Goal: Task Accomplishment & Management: Manage account settings

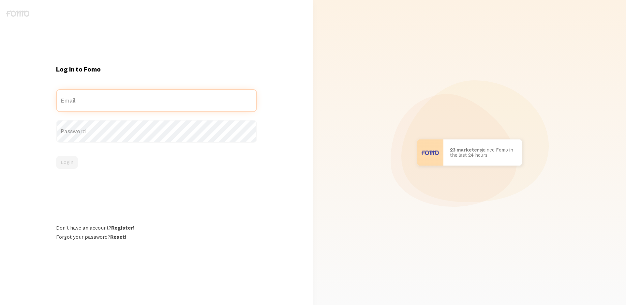
type input "[EMAIL_ADDRESS][PERSON_NAME][DOMAIN_NAME]"
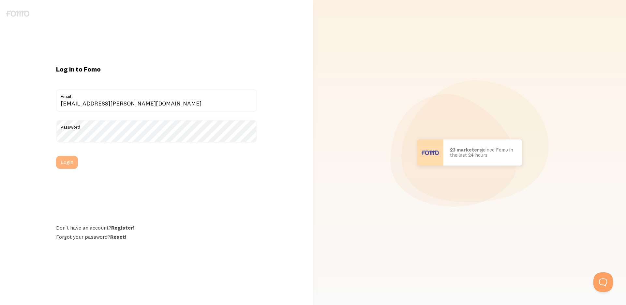
click at [70, 159] on button "Login" at bounding box center [67, 162] width 22 height 13
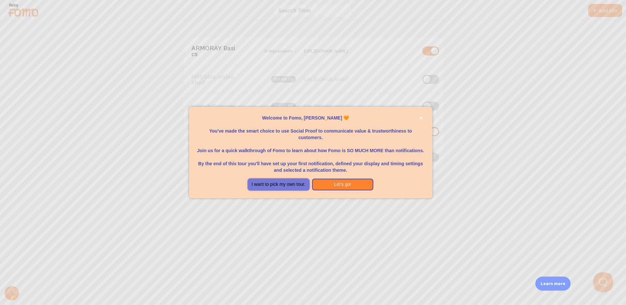
click at [287, 185] on button "I want to pick my own tour." at bounding box center [279, 184] width 62 height 12
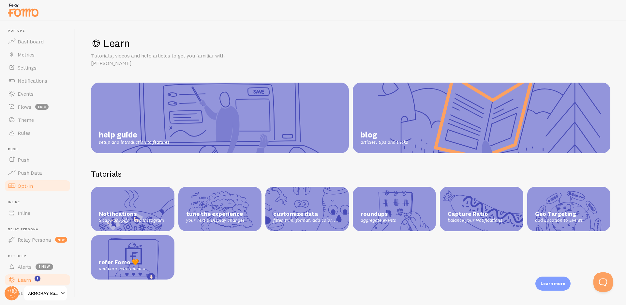
scroll to position [18, 0]
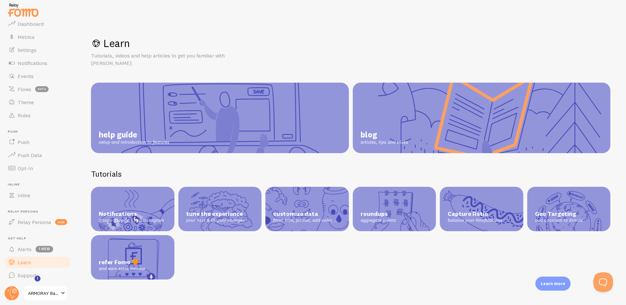
click at [51, 295] on span "ARMORAY Basics" at bounding box center [43, 293] width 31 height 8
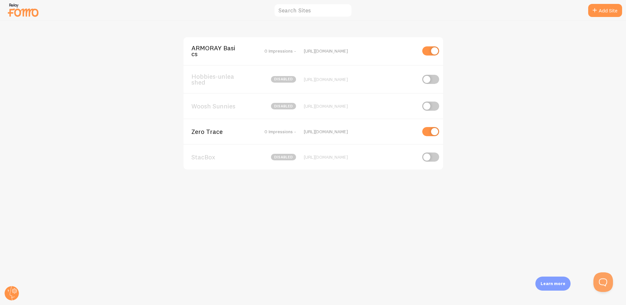
click at [491, 77] on div "ARMORAY Basics 0 Impressions - http://www.armoray.com Hobbies-unleashed disable…" at bounding box center [313, 163] width 626 height 284
click at [18, 15] on img at bounding box center [23, 10] width 33 height 17
click at [23, 11] on img at bounding box center [23, 10] width 33 height 17
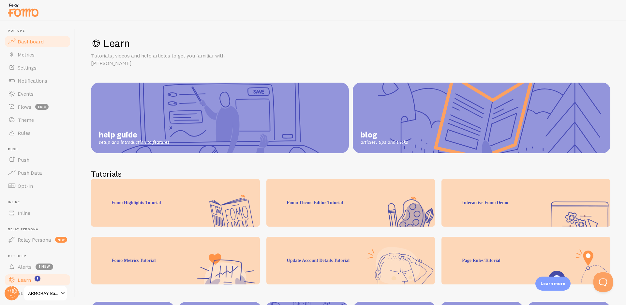
click at [40, 43] on span "Dashboard" at bounding box center [31, 41] width 26 height 7
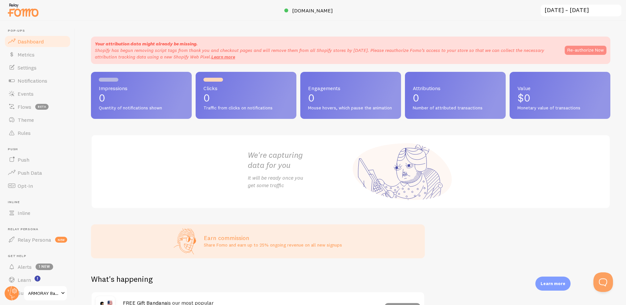
click at [585, 51] on button "Re-authorize Now" at bounding box center [586, 50] width 42 height 9
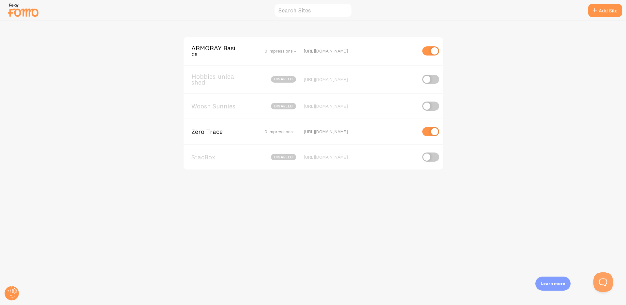
click at [209, 50] on span "ARMORAY Basics" at bounding box center [217, 51] width 53 height 12
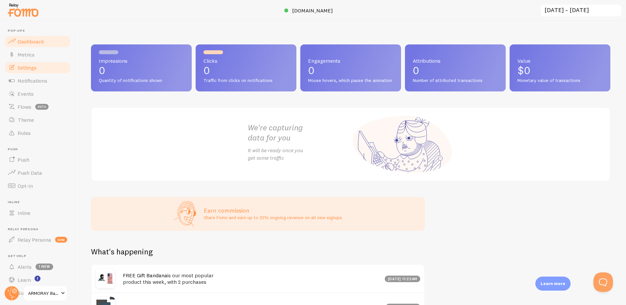
click at [32, 71] on link "Settings" at bounding box center [37, 67] width 67 height 13
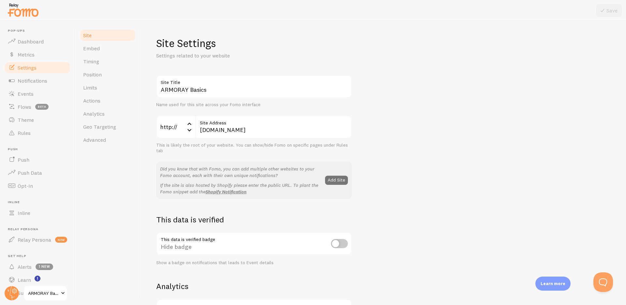
click at [33, 289] on span "ARMORAY Basics" at bounding box center [43, 293] width 31 height 8
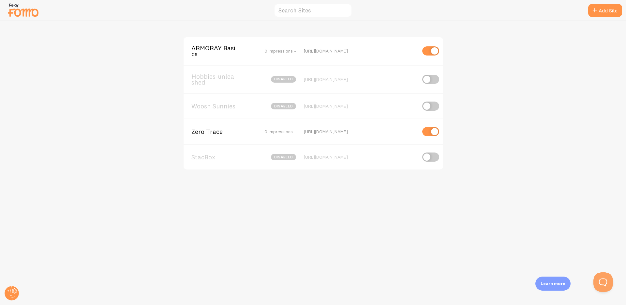
click at [214, 77] on span "Hobbies-unleashed" at bounding box center [217, 79] width 53 height 12
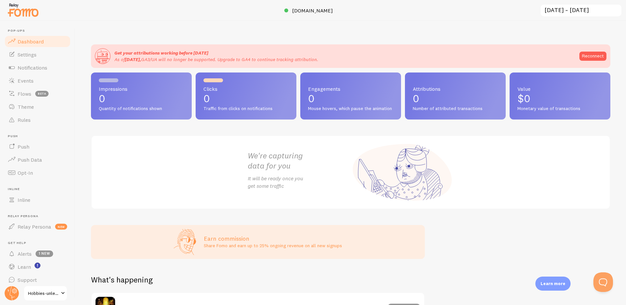
scroll to position [188, 0]
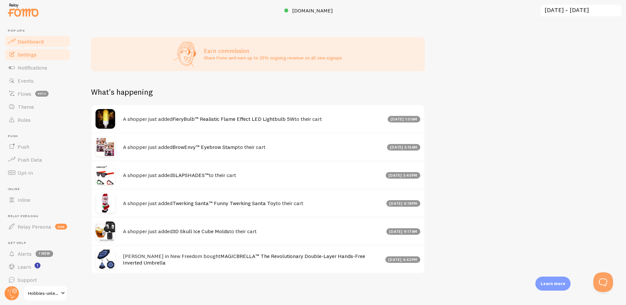
click at [22, 58] on link "Settings" at bounding box center [37, 54] width 67 height 13
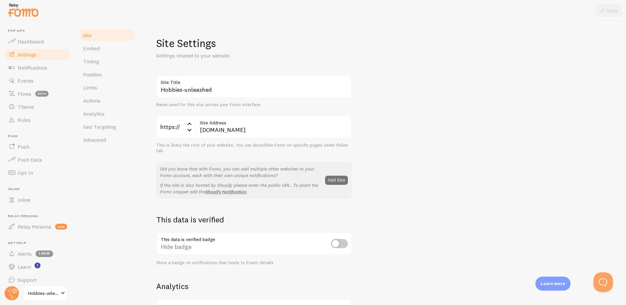
scroll to position [311, 0]
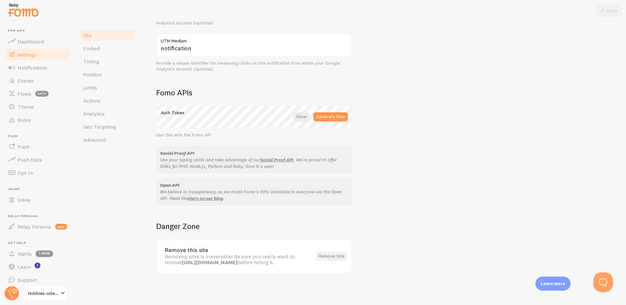
click at [329, 256] on button "Remove Site" at bounding box center [331, 255] width 31 height 9
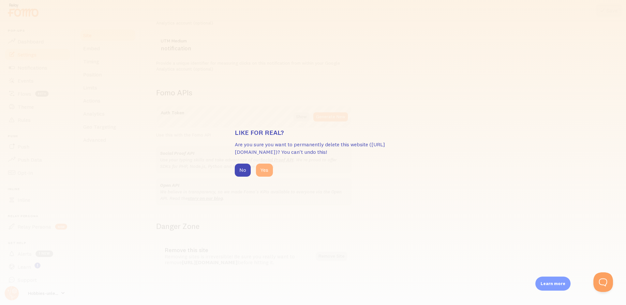
click at [261, 172] on button "Yes" at bounding box center [264, 169] width 17 height 13
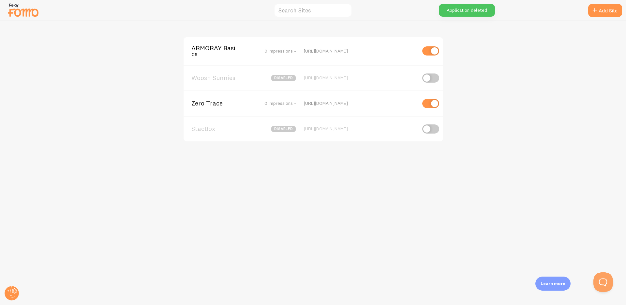
click at [229, 77] on span "Woosh Sunnies" at bounding box center [217, 78] width 53 height 6
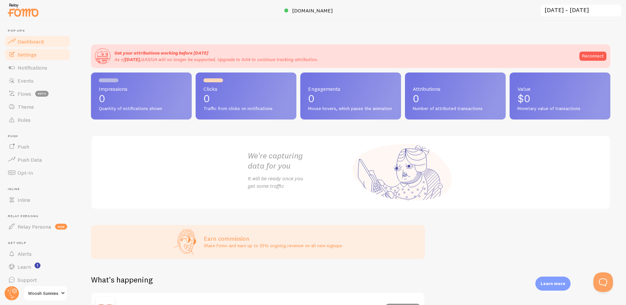
click at [32, 56] on span "Settings" at bounding box center [27, 54] width 19 height 7
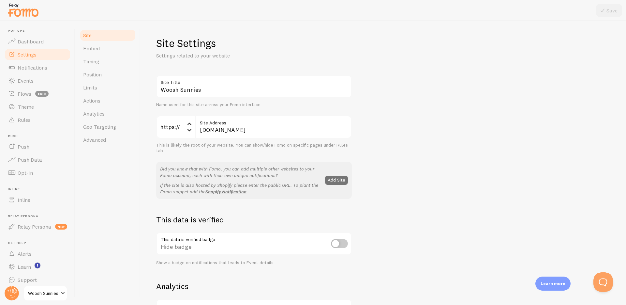
scroll to position [311, 0]
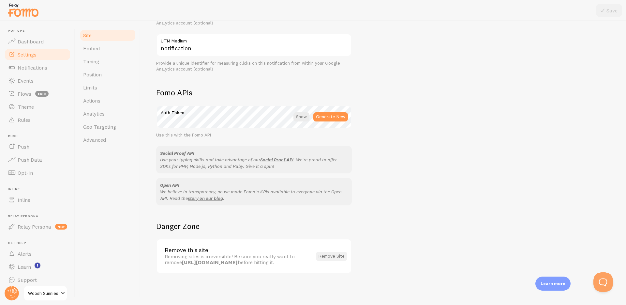
click at [334, 254] on button "Remove Site" at bounding box center [331, 255] width 31 height 9
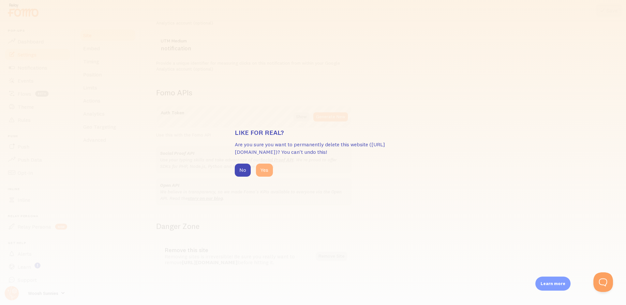
click at [266, 168] on button "Yes" at bounding box center [264, 169] width 17 height 13
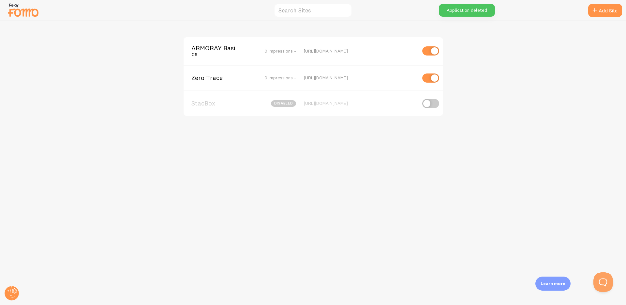
click at [226, 104] on span "StacBox" at bounding box center [217, 103] width 53 height 6
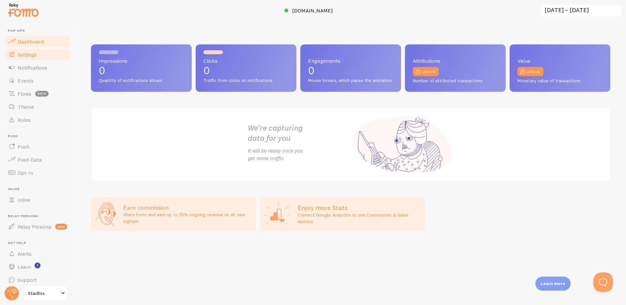
click at [26, 56] on span "Settings" at bounding box center [27, 54] width 19 height 7
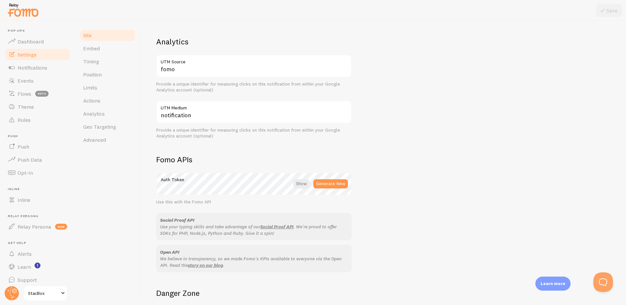
scroll to position [311, 0]
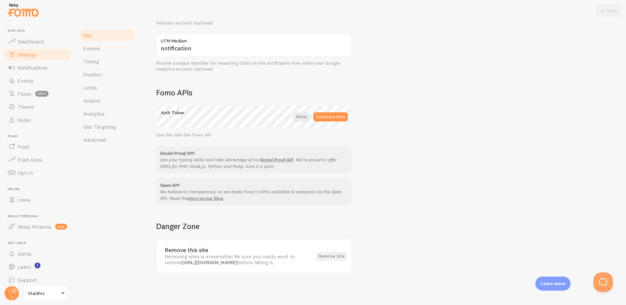
click at [327, 254] on button "Remove Site" at bounding box center [331, 255] width 31 height 9
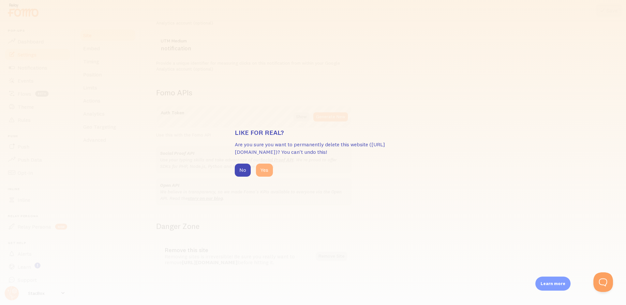
click at [260, 170] on button "Yes" at bounding box center [264, 169] width 17 height 13
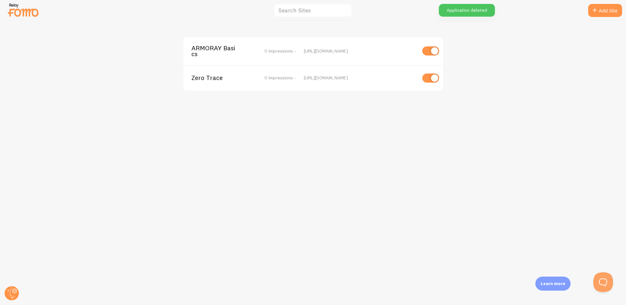
click at [33, 11] on img at bounding box center [23, 10] width 33 height 17
click at [228, 50] on span "ARMORAY Basics" at bounding box center [217, 51] width 53 height 12
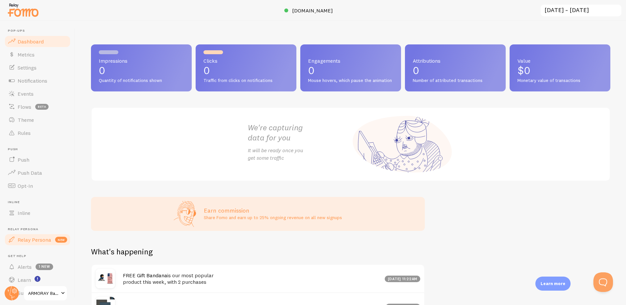
scroll to position [18, 0]
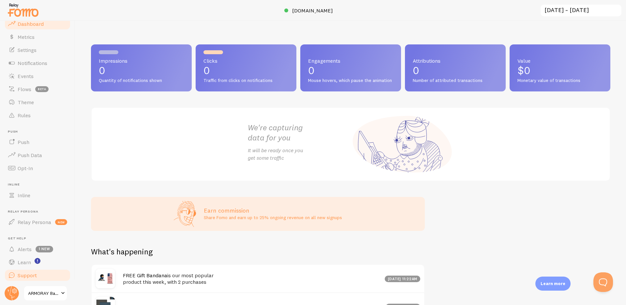
click at [32, 275] on span "Support" at bounding box center [27, 275] width 19 height 7
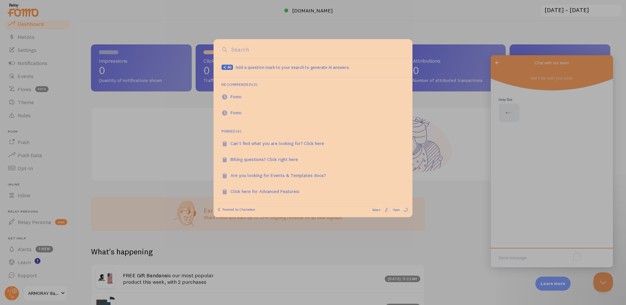
scroll to position [0, 0]
click at [116, 157] on div at bounding box center [313, 152] width 626 height 305
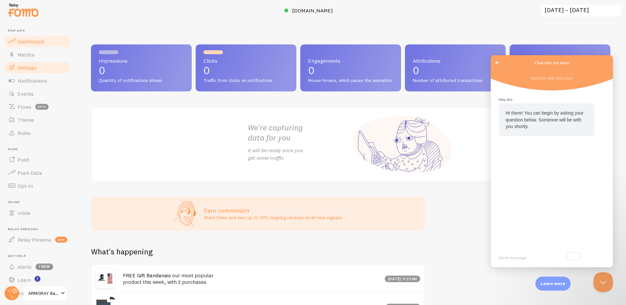
click at [40, 68] on link "Settings" at bounding box center [37, 67] width 67 height 13
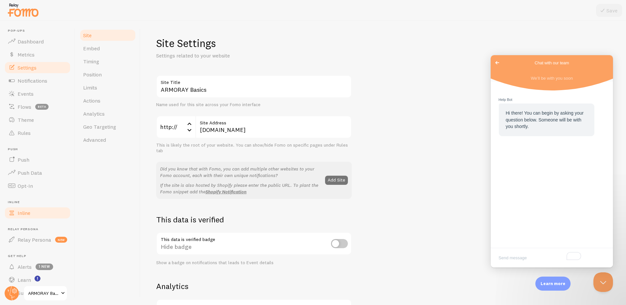
scroll to position [18, 0]
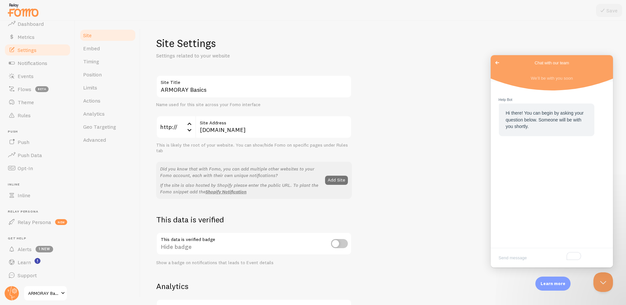
click at [49, 291] on span "ARMORAY Basics" at bounding box center [43, 293] width 31 height 8
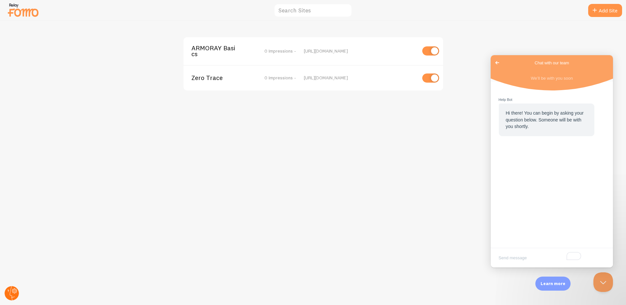
drag, startPoint x: 47, startPoint y: 291, endPoint x: 17, endPoint y: 292, distance: 30.3
click at [47, 291] on div "ARMORAY Basics 0 Impressions - http://www.armoray.com Zero Trace 0 Impressions …" at bounding box center [313, 163] width 626 height 284
click at [10, 292] on icon at bounding box center [12, 293] width 5 height 14
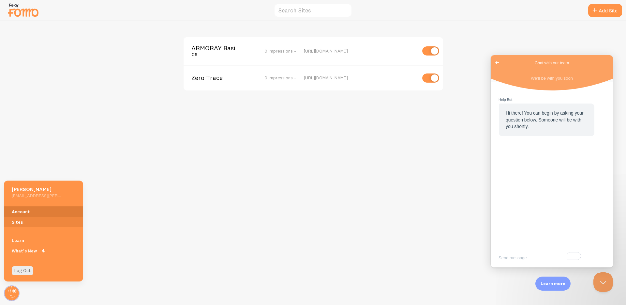
click at [24, 212] on link "Account" at bounding box center [43, 211] width 79 height 10
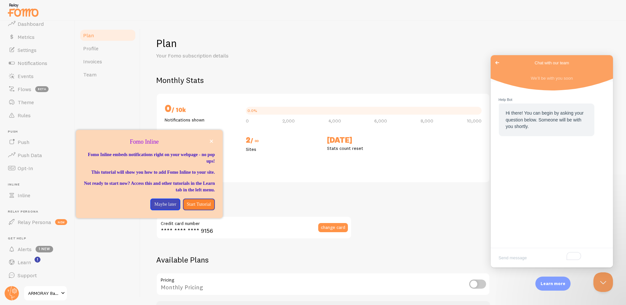
scroll to position [18, 0]
click at [496, 59] on span "Go back" at bounding box center [497, 63] width 8 height 8
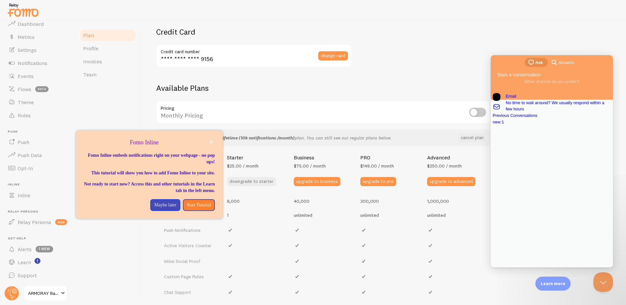
scroll to position [174, 0]
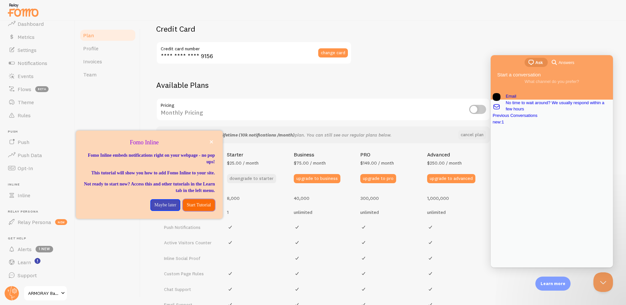
click at [195, 208] on p "Start Tutorial" at bounding box center [199, 205] width 24 height 7
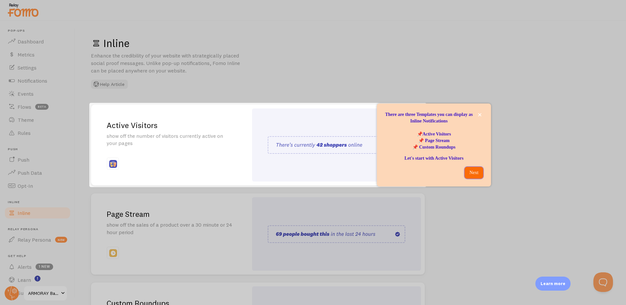
click at [469, 172] on p "Next" at bounding box center [474, 172] width 11 height 7
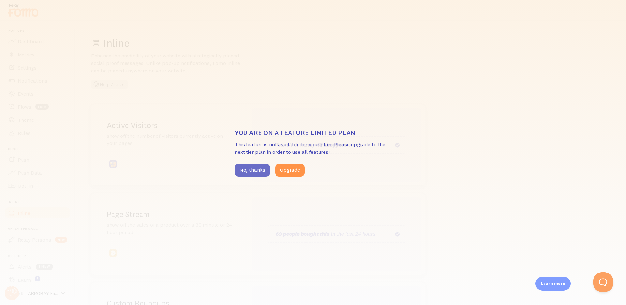
click at [254, 173] on button "No, thanks" at bounding box center [252, 169] width 35 height 13
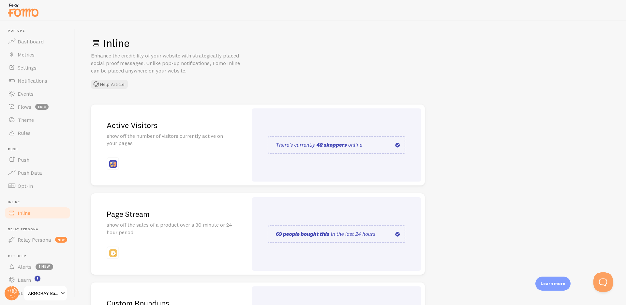
scroll to position [18, 0]
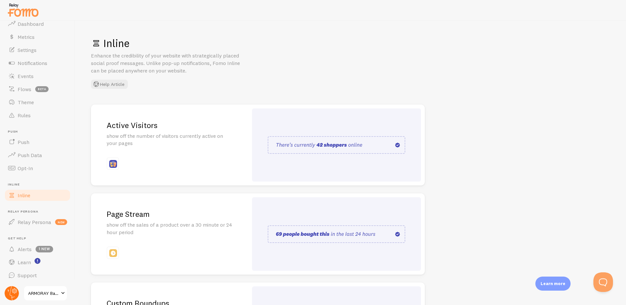
click at [12, 291] on g at bounding box center [12, 293] width 14 height 14
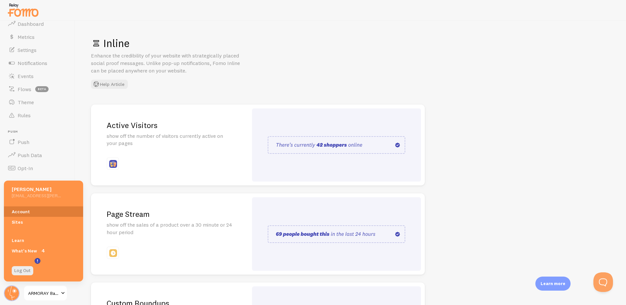
click at [42, 211] on link "Account" at bounding box center [43, 211] width 79 height 10
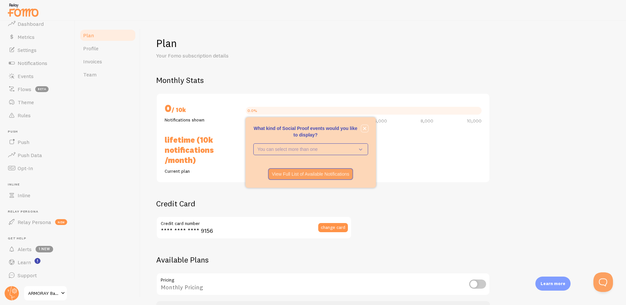
click at [365, 129] on icon "close," at bounding box center [364, 128] width 3 height 3
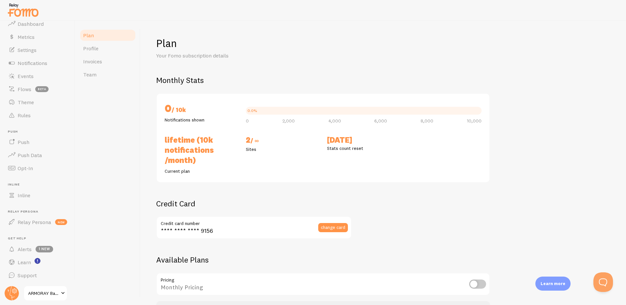
click at [37, 296] on span "ARMORAY Basics" at bounding box center [43, 293] width 31 height 8
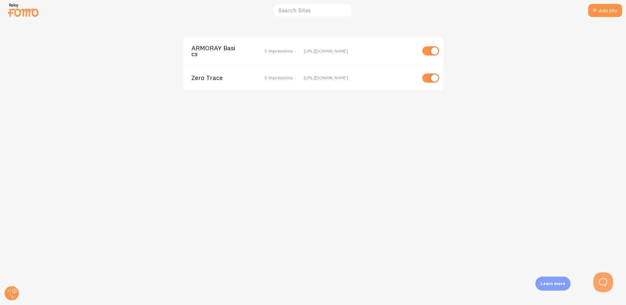
click at [210, 80] on span "Zero Trace" at bounding box center [217, 78] width 53 height 6
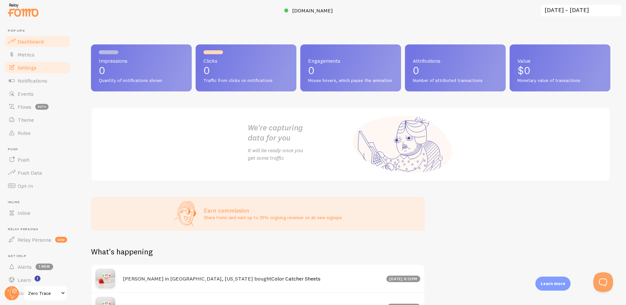
click at [42, 69] on link "Settings" at bounding box center [37, 67] width 67 height 13
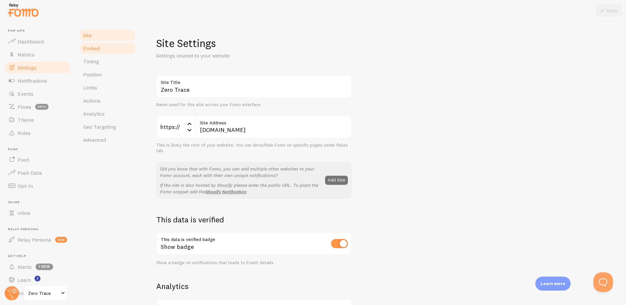
click at [94, 52] on link "Embed" at bounding box center [107, 48] width 57 height 13
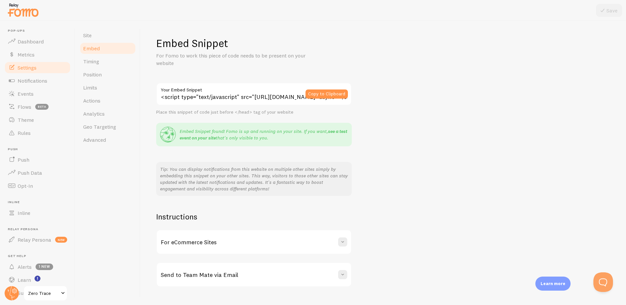
click at [338, 131] on link "see a test event on your site" at bounding box center [264, 134] width 168 height 12
click at [423, 105] on div "Embed Snippet For Fomo to work this piece of code needs to be present on your w…" at bounding box center [383, 162] width 454 height 250
drag, startPoint x: 428, startPoint y: 124, endPoint x: 410, endPoint y: 128, distance: 17.9
click at [428, 124] on div "Embed Snippet For Fomo to work this piece of code needs to be present on your w…" at bounding box center [383, 162] width 454 height 250
click at [209, 139] on link "see a test event on your site" at bounding box center [264, 134] width 168 height 12
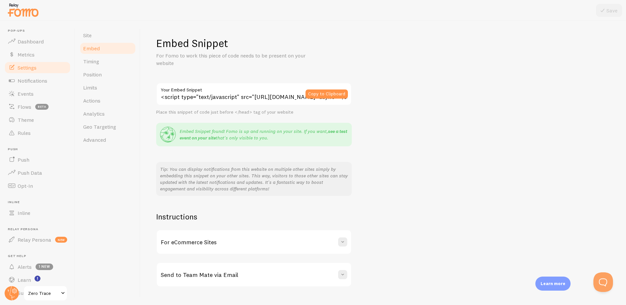
click at [193, 137] on link "see a test event on your site" at bounding box center [264, 134] width 168 height 12
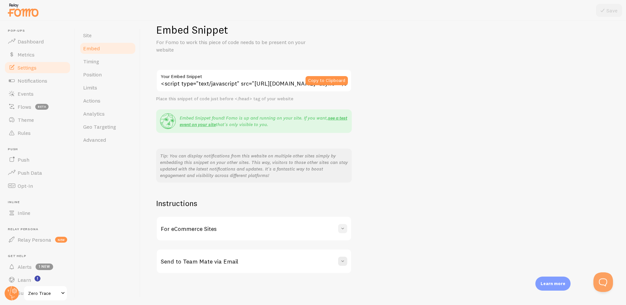
click at [341, 226] on span at bounding box center [342, 228] width 7 height 7
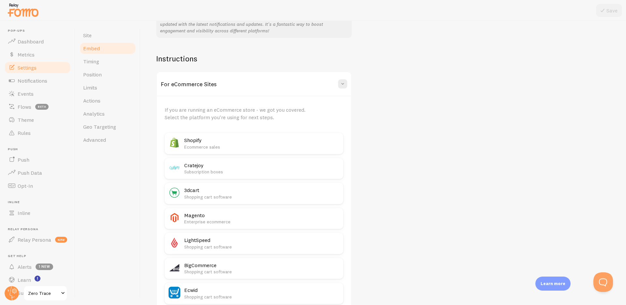
scroll to position [159, 0]
click at [210, 143] on p "Ecommerce sales" at bounding box center [261, 146] width 155 height 7
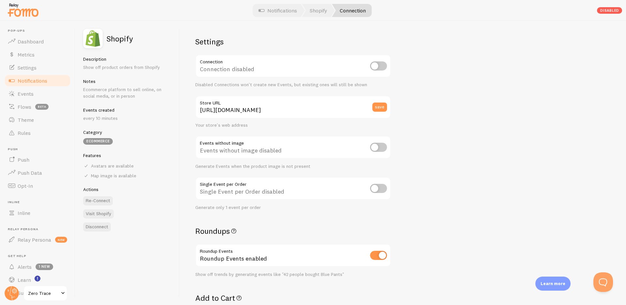
click at [377, 67] on input "checkbox" at bounding box center [378, 65] width 17 height 9
checkbox input "true"
click at [33, 43] on span "Dashboard" at bounding box center [31, 41] width 26 height 7
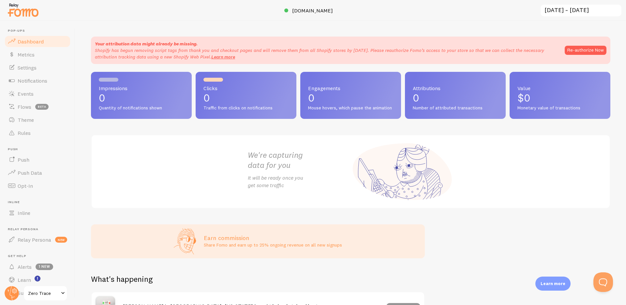
scroll to position [1, 0]
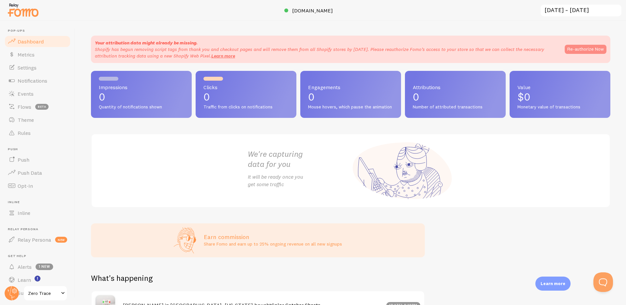
click at [581, 51] on button "Re-authorize Now" at bounding box center [586, 49] width 42 height 9
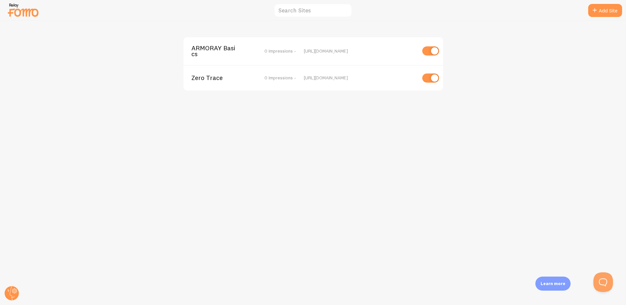
drag, startPoint x: 101, startPoint y: 18, endPoint x: 53, endPoint y: 12, distance: 48.6
click at [100, 18] on div at bounding box center [313, 10] width 626 height 21
click at [28, 11] on img at bounding box center [23, 10] width 33 height 17
click at [206, 78] on span "Zero Trace" at bounding box center [217, 78] width 53 height 6
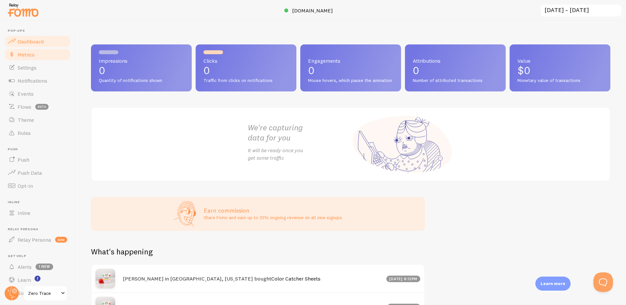
click at [29, 53] on span "Metrics" at bounding box center [26, 54] width 17 height 7
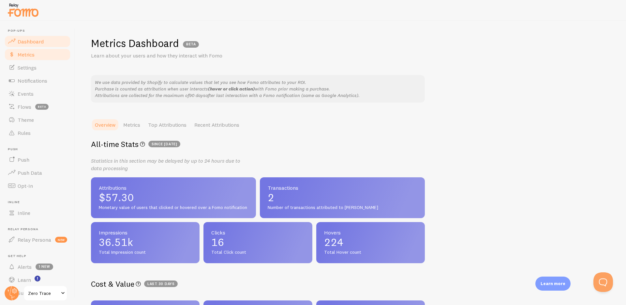
click at [35, 39] on span "Dashboard" at bounding box center [31, 41] width 26 height 7
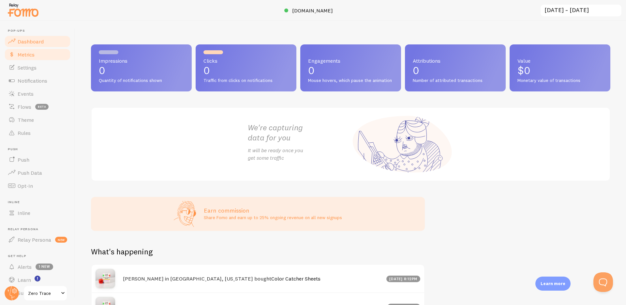
click at [27, 57] on link "Metrics" at bounding box center [37, 54] width 67 height 13
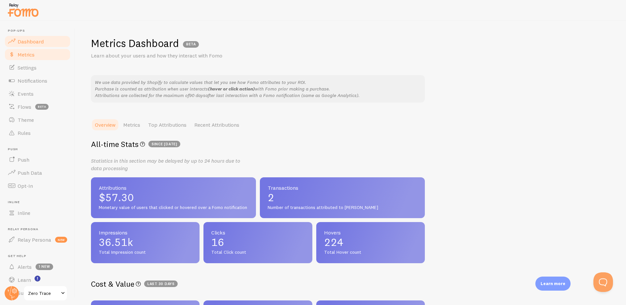
click at [35, 43] on span "Dashboard" at bounding box center [31, 41] width 26 height 7
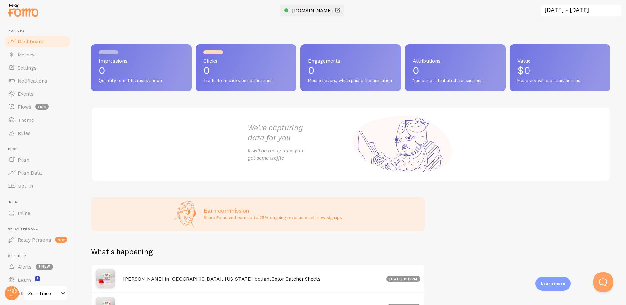
click at [327, 11] on span "[DOMAIN_NAME]" at bounding box center [312, 10] width 41 height 7
click at [42, 295] on span "Zero Trace" at bounding box center [43, 293] width 31 height 8
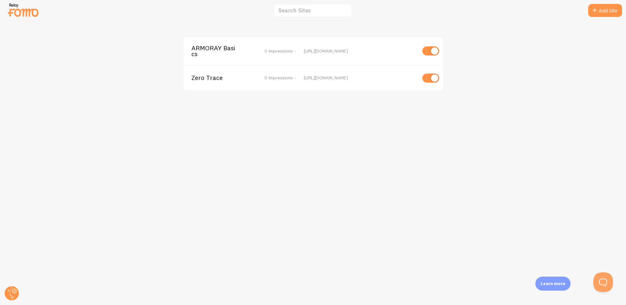
click at [226, 50] on span "ARMORAY Basics" at bounding box center [217, 51] width 53 height 12
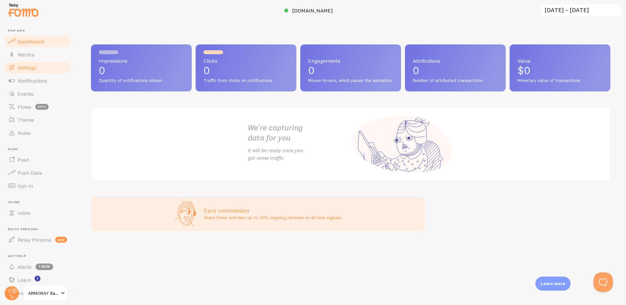
click at [34, 69] on span "Settings" at bounding box center [27, 67] width 19 height 7
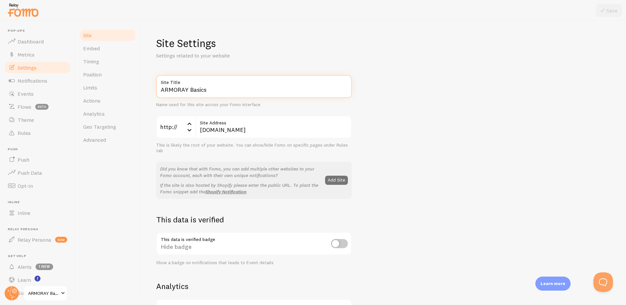
click at [219, 90] on input "ARMORAY Basics" at bounding box center [254, 86] width 196 height 23
type input "ARMORAY"
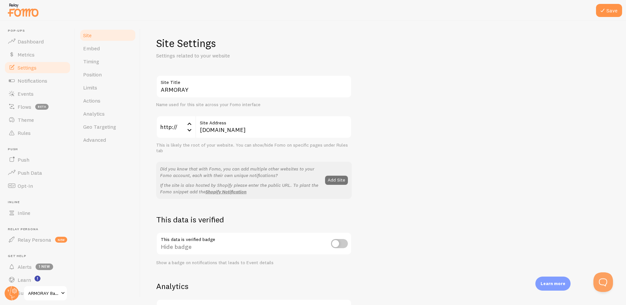
click at [469, 95] on div "ARMORAY Site Title Name used for this site across your Fomo interface http:// h…" at bounding box center [383, 295] width 454 height 441
click at [610, 12] on button "Save" at bounding box center [609, 10] width 26 height 13
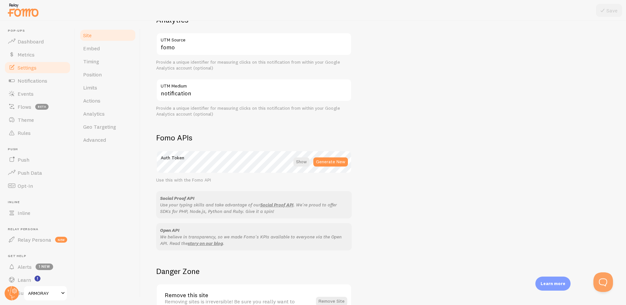
scroll to position [0, 0]
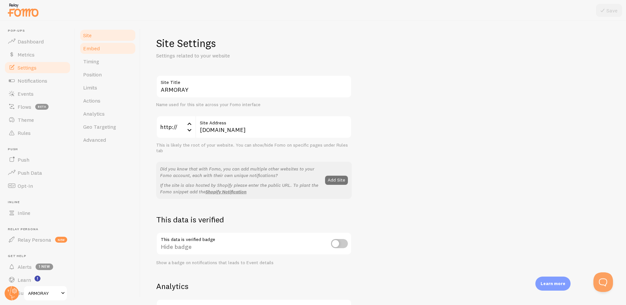
click at [103, 50] on link "Embed" at bounding box center [107, 48] width 57 height 13
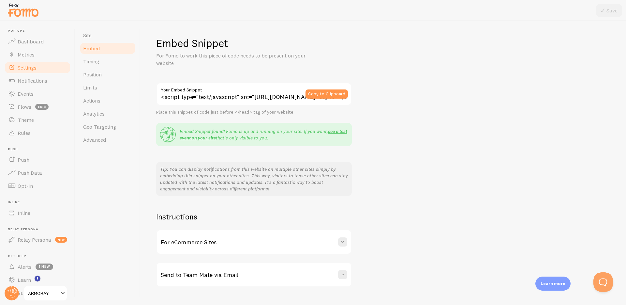
scroll to position [13, 0]
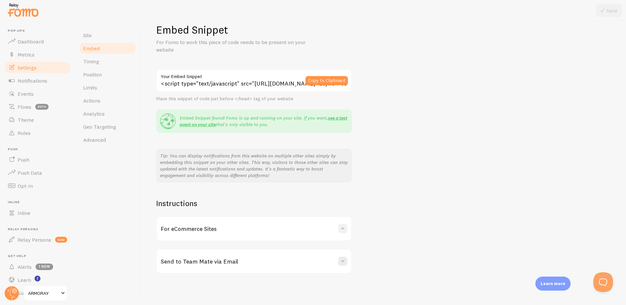
click at [343, 227] on span at bounding box center [342, 228] width 7 height 7
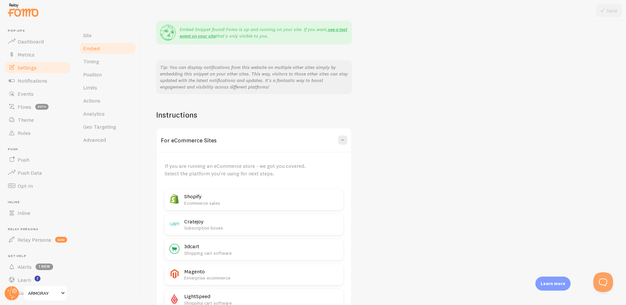
scroll to position [142, 0]
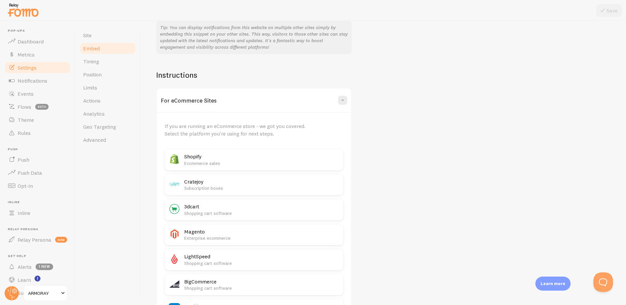
click at [238, 161] on p "Ecommerce sales" at bounding box center [261, 163] width 155 height 7
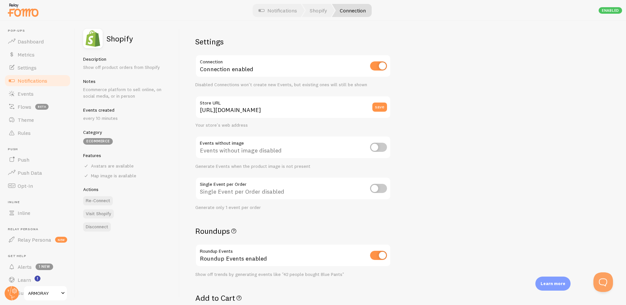
drag, startPoint x: 482, startPoint y: 21, endPoint x: 366, endPoint y: 20, distance: 116.1
click at [482, 21] on div "Settings Connection Connection enabled Disabled Connections won't create new Ev…" at bounding box center [403, 163] width 446 height 284
